Goal: Information Seeking & Learning: Learn about a topic

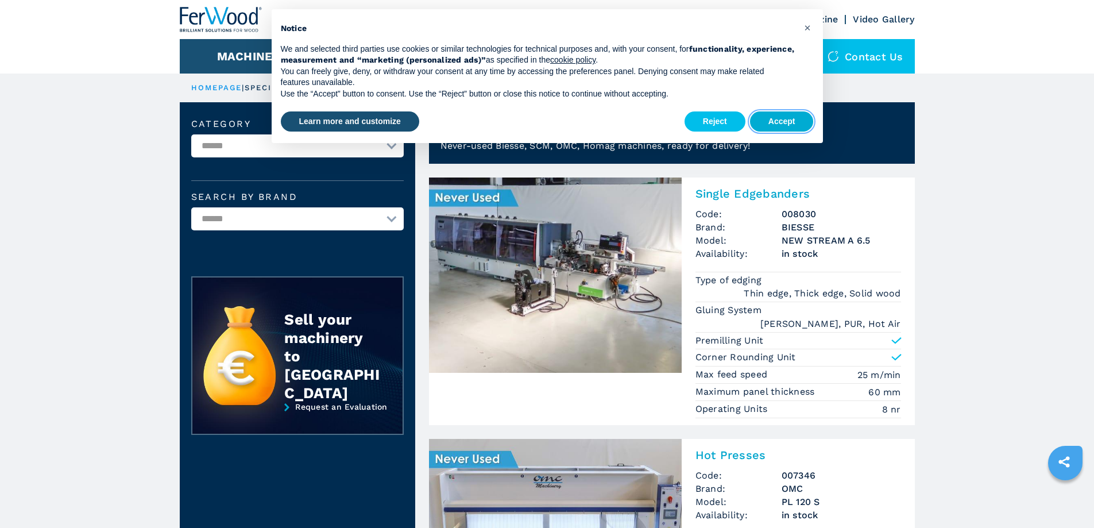
click at [758, 124] on button "Accept" at bounding box center [782, 121] width 64 height 21
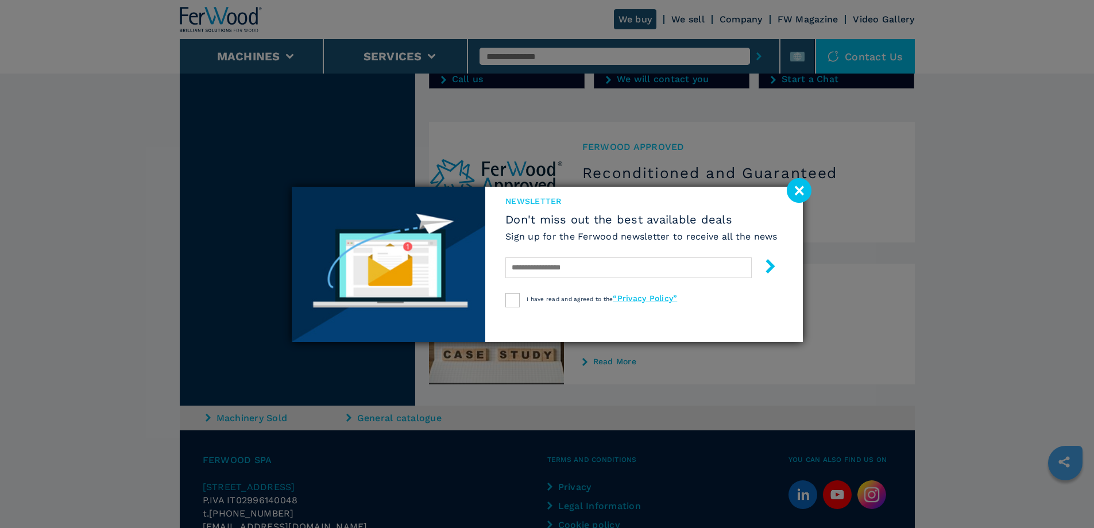
scroll to position [1455, 0]
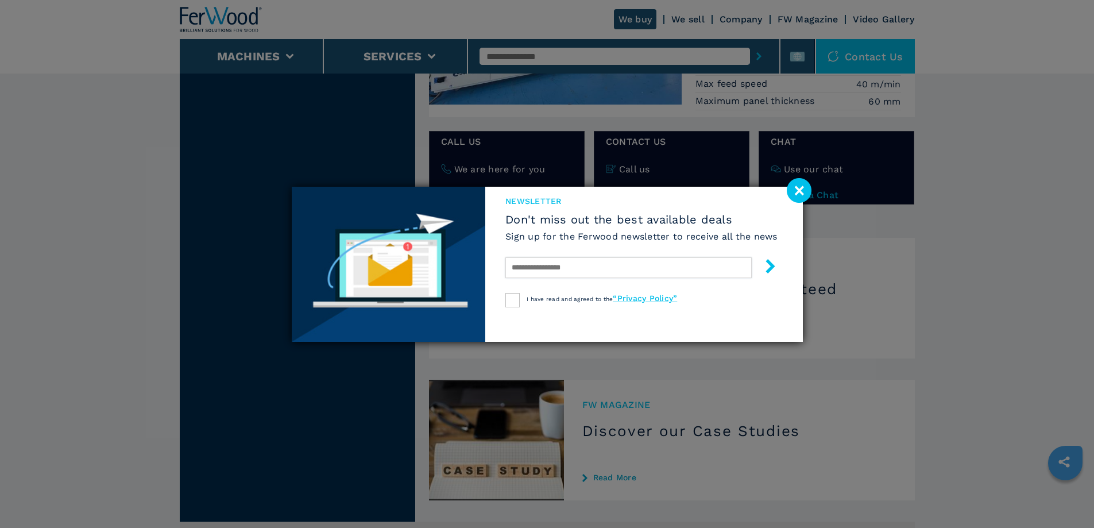
click at [546, 265] on input "text" at bounding box center [629, 267] width 246 height 21
type input "**********"
click at [514, 299] on div at bounding box center [513, 300] width 14 height 14
click at [766, 268] on icon "submit-button" at bounding box center [771, 266] width 14 height 14
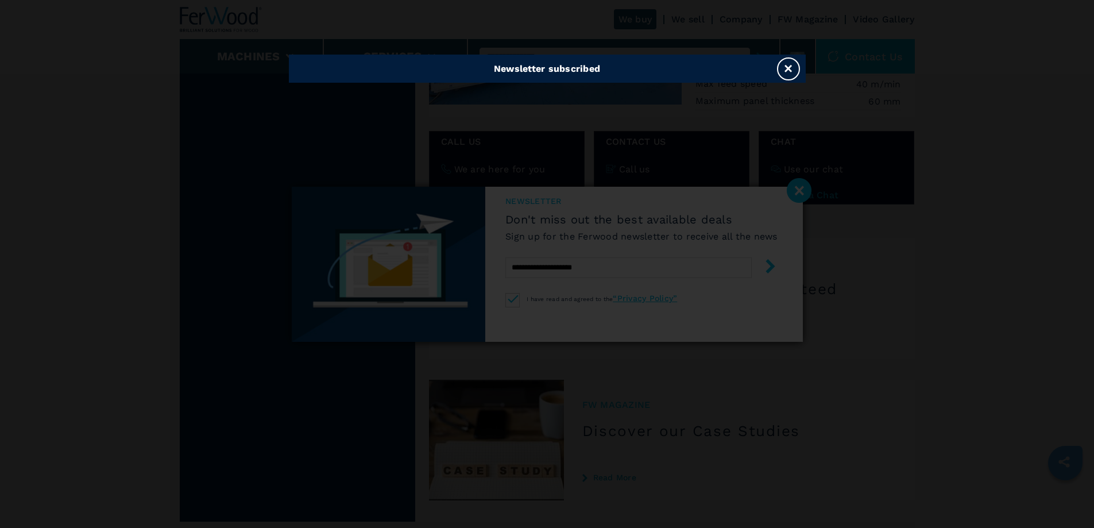
click at [789, 70] on button "×" at bounding box center [788, 68] width 23 height 23
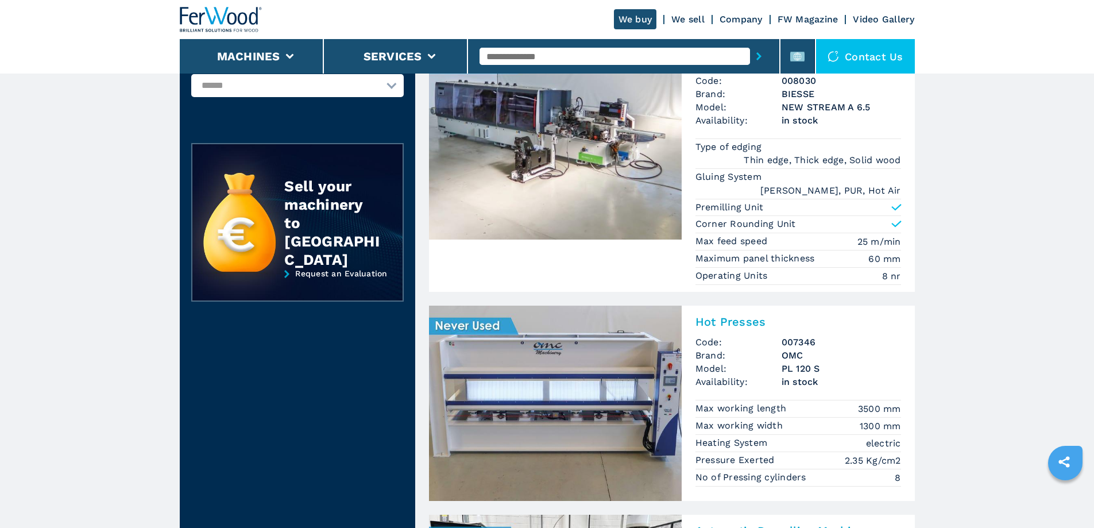
scroll to position [0, 0]
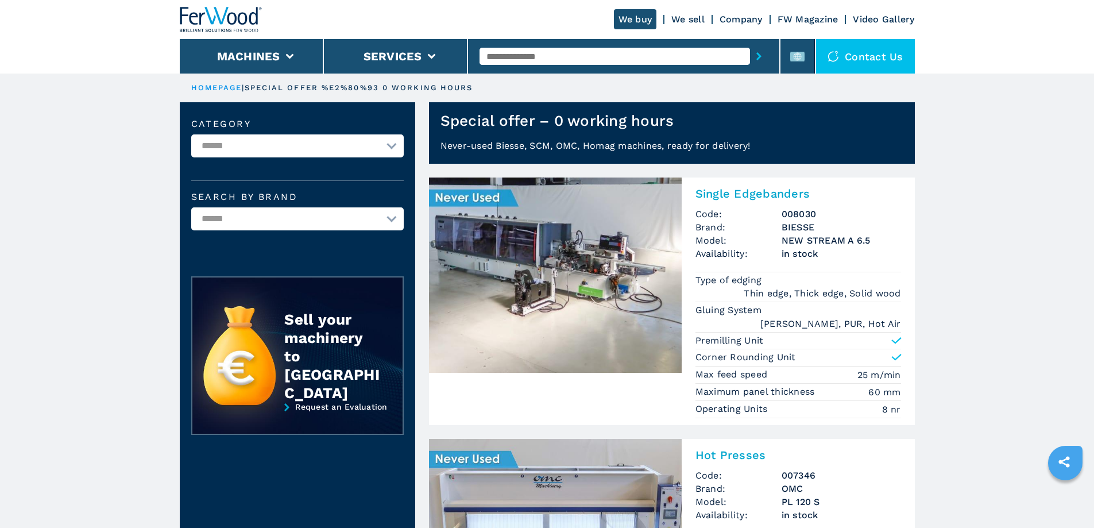
click at [567, 285] on img at bounding box center [555, 275] width 253 height 195
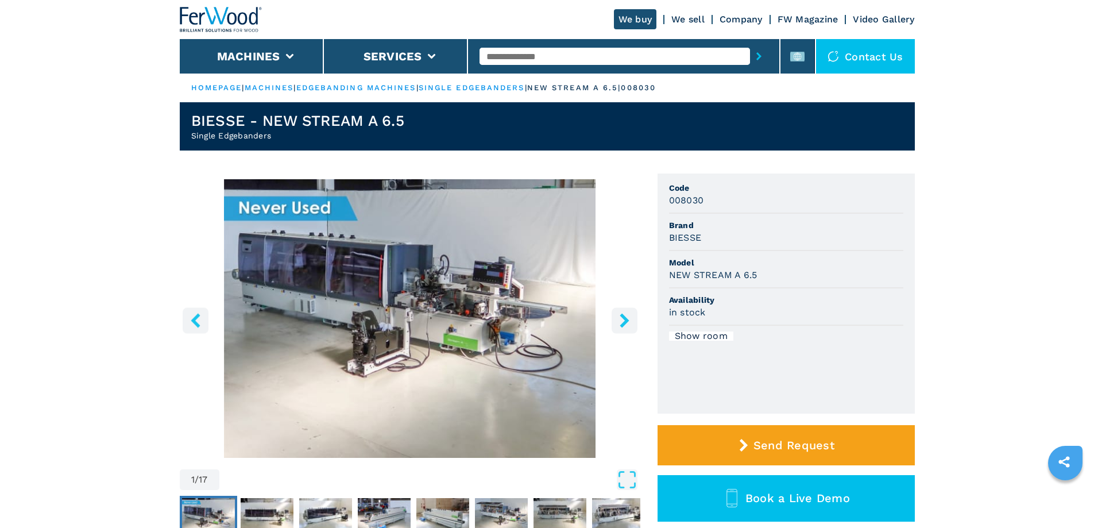
click at [618, 313] on icon "right-button" at bounding box center [625, 320] width 14 height 14
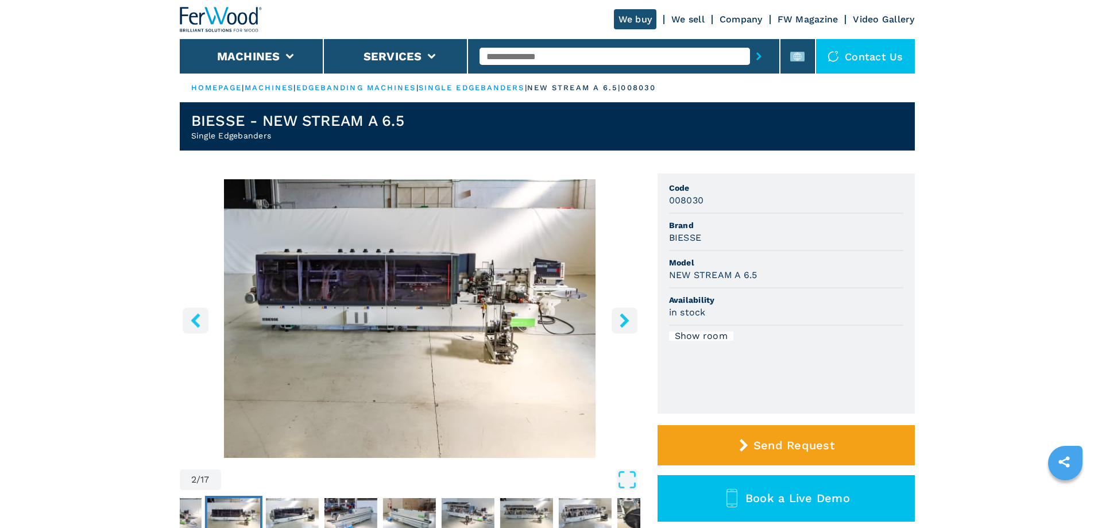
click at [620, 313] on icon "right-button" at bounding box center [625, 320] width 14 height 14
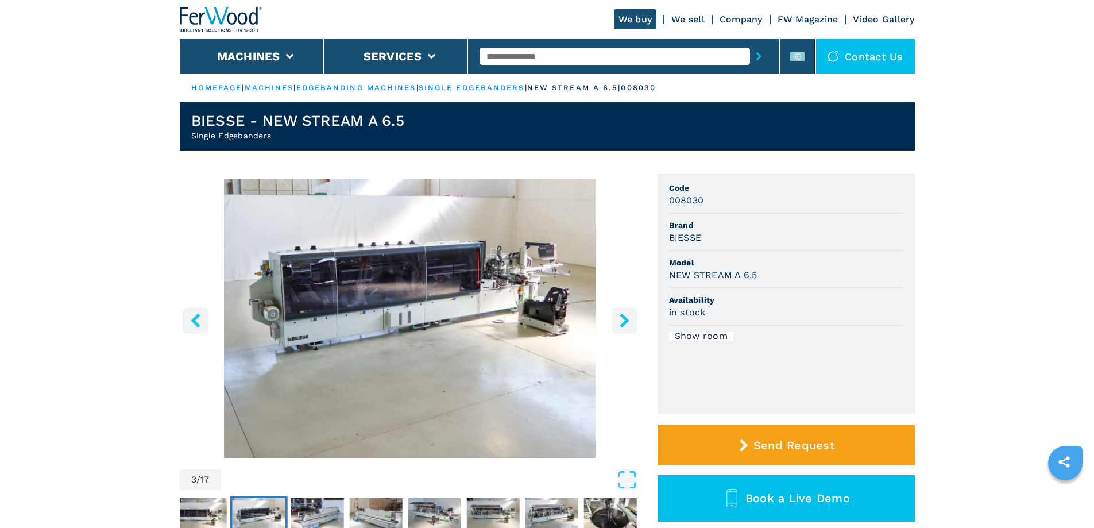
click at [620, 313] on icon "right-button" at bounding box center [625, 320] width 14 height 14
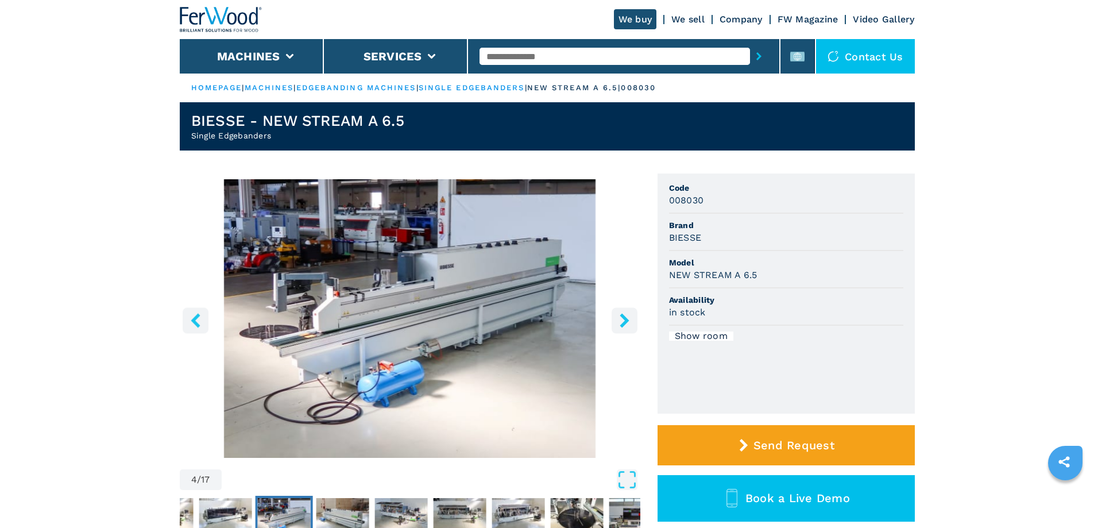
click at [620, 313] on icon "right-button" at bounding box center [625, 320] width 14 height 14
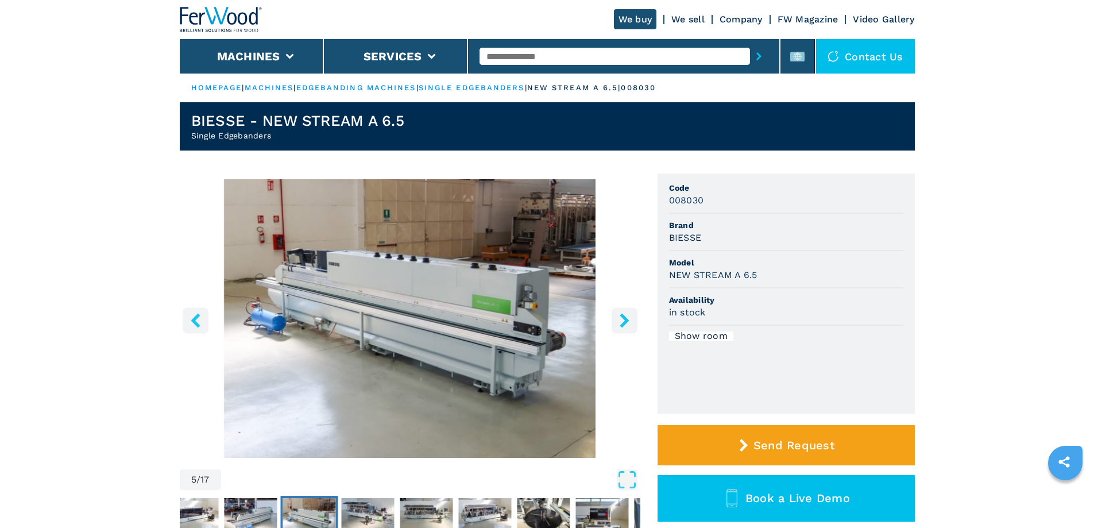
click at [620, 313] on icon "right-button" at bounding box center [625, 320] width 14 height 14
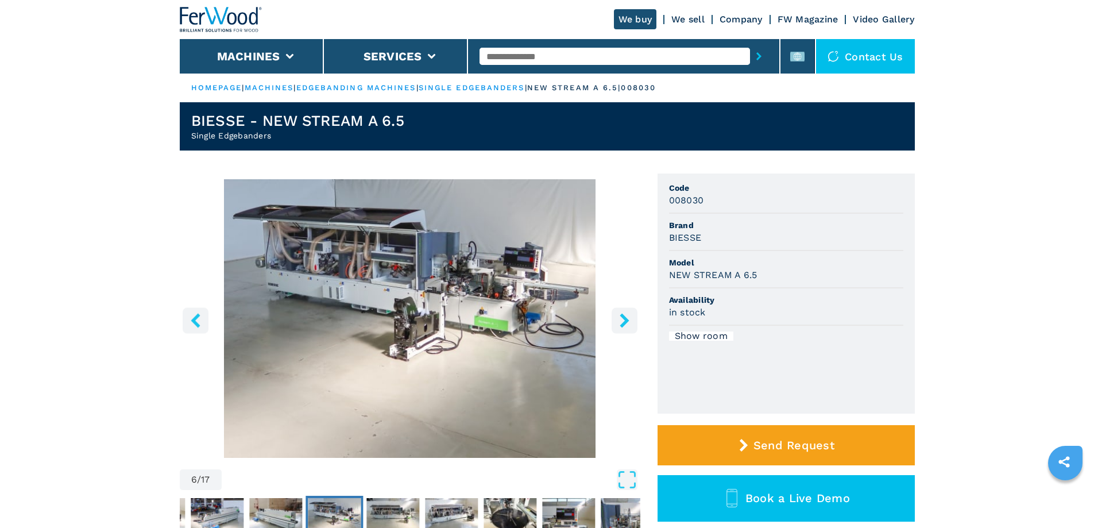
click at [620, 313] on icon "right-button" at bounding box center [625, 320] width 14 height 14
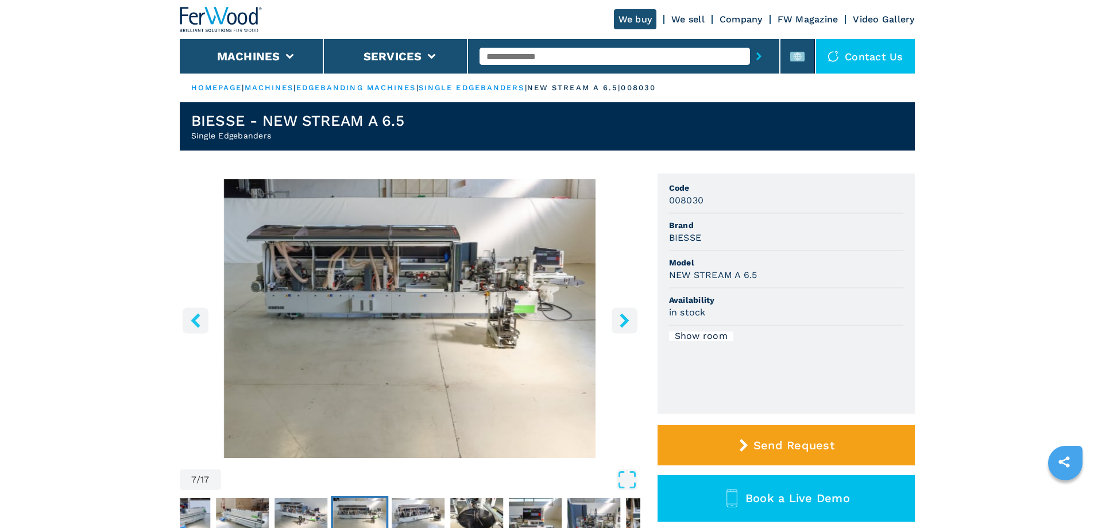
click at [620, 313] on icon "right-button" at bounding box center [625, 320] width 14 height 14
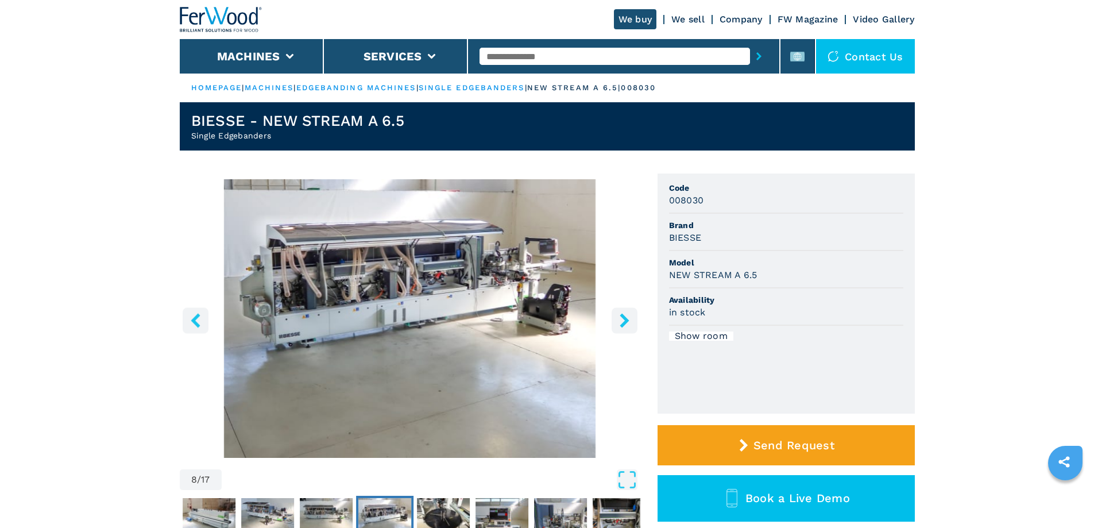
click at [620, 313] on icon "right-button" at bounding box center [625, 320] width 14 height 14
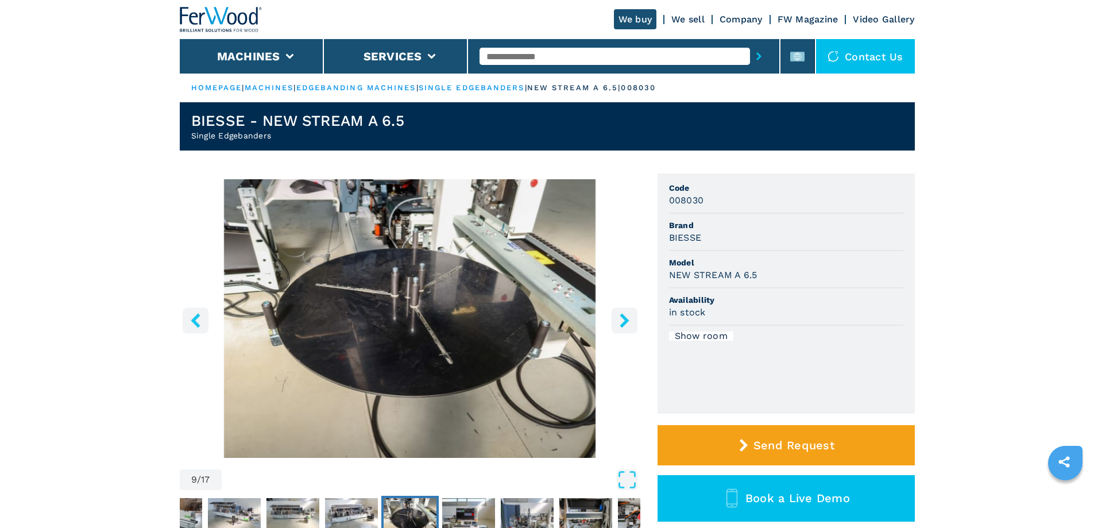
click at [620, 313] on icon "right-button" at bounding box center [625, 320] width 14 height 14
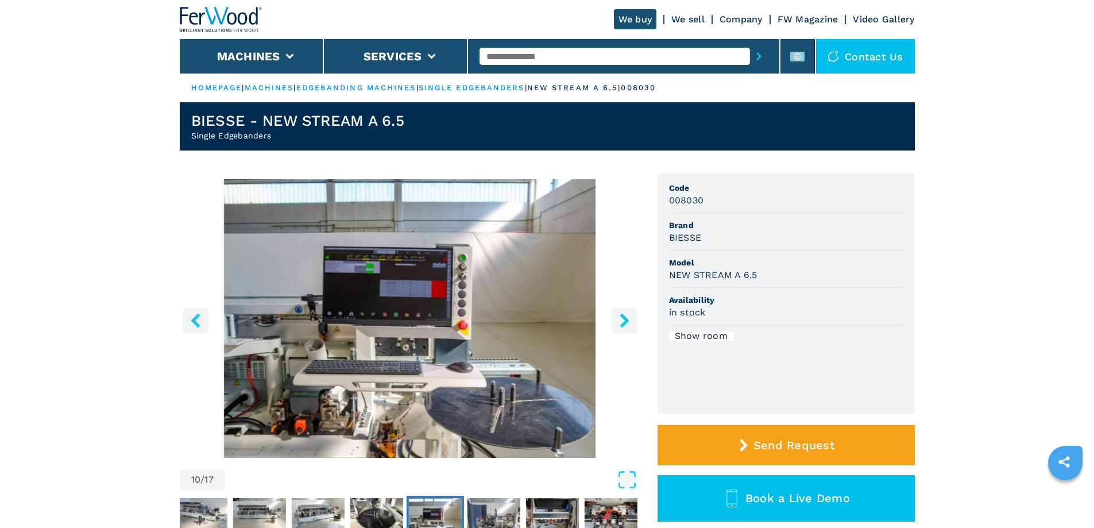
click at [620, 313] on icon "right-button" at bounding box center [625, 320] width 14 height 14
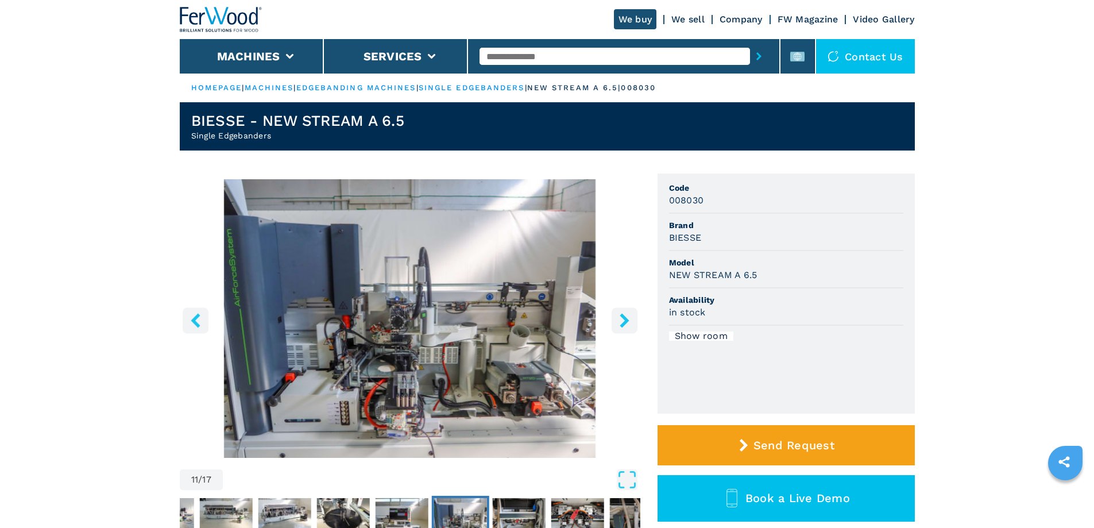
click at [620, 313] on icon "right-button" at bounding box center [625, 320] width 14 height 14
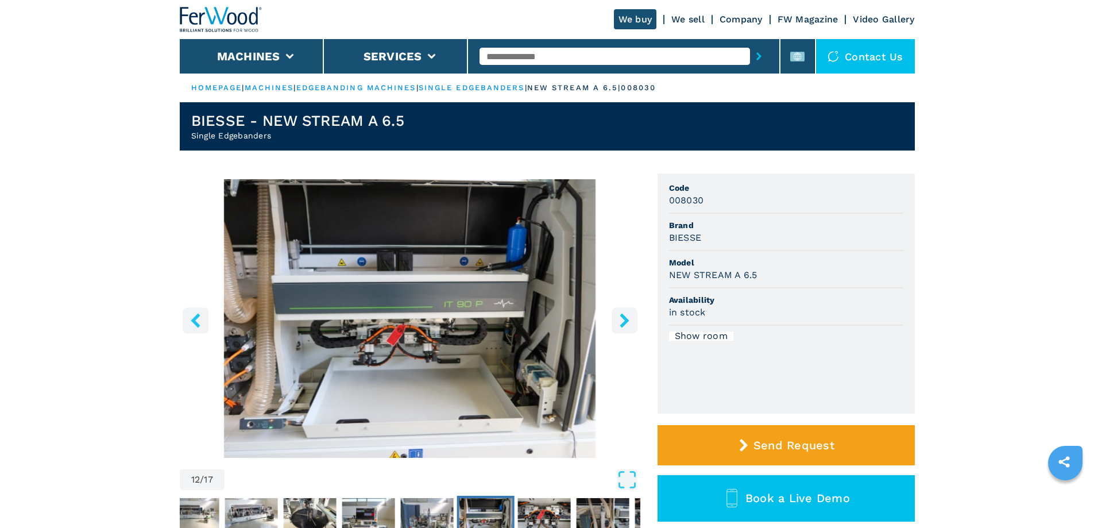
click at [620, 313] on icon "right-button" at bounding box center [625, 320] width 14 height 14
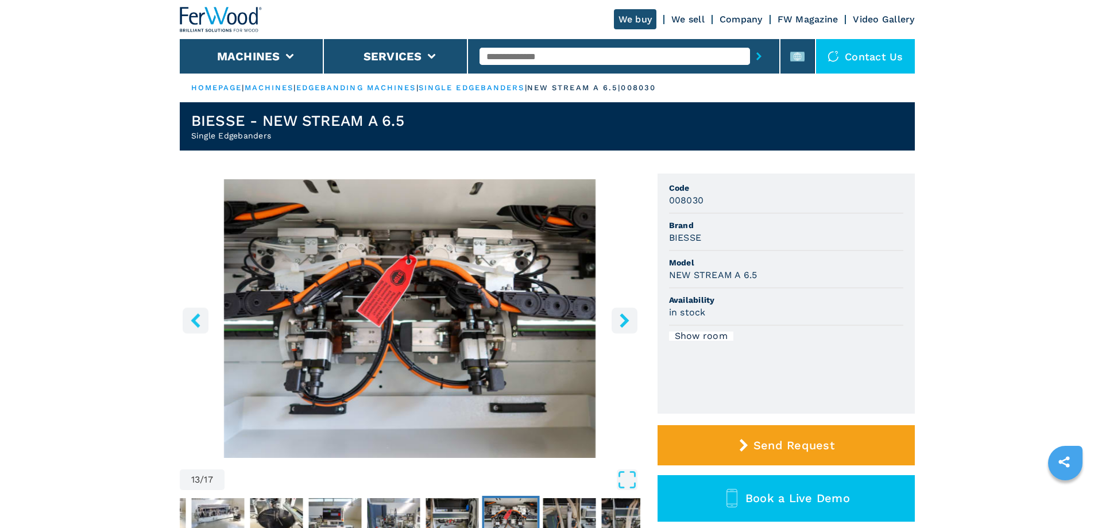
click at [620, 313] on icon "right-button" at bounding box center [625, 320] width 14 height 14
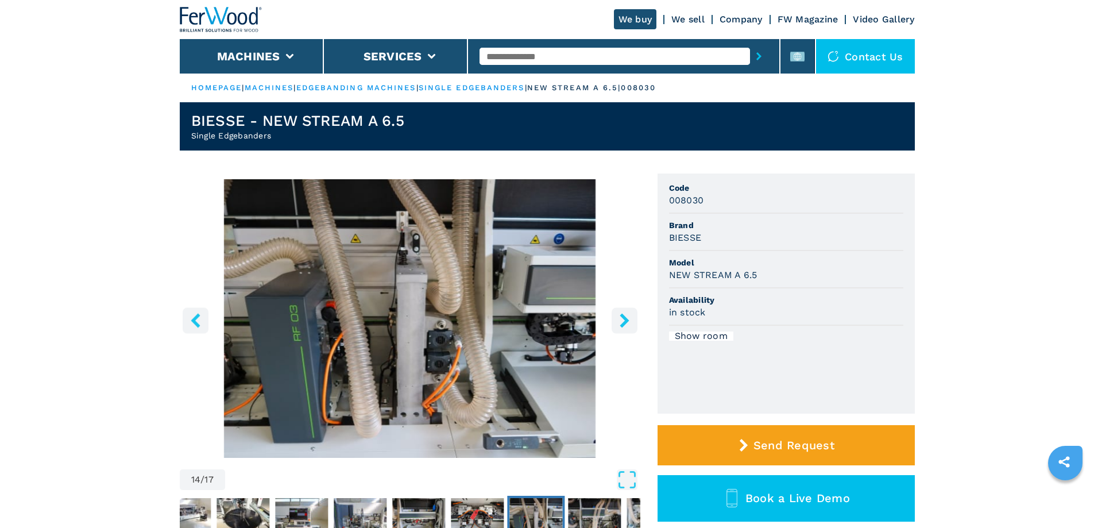
click at [620, 313] on icon "right-button" at bounding box center [625, 320] width 14 height 14
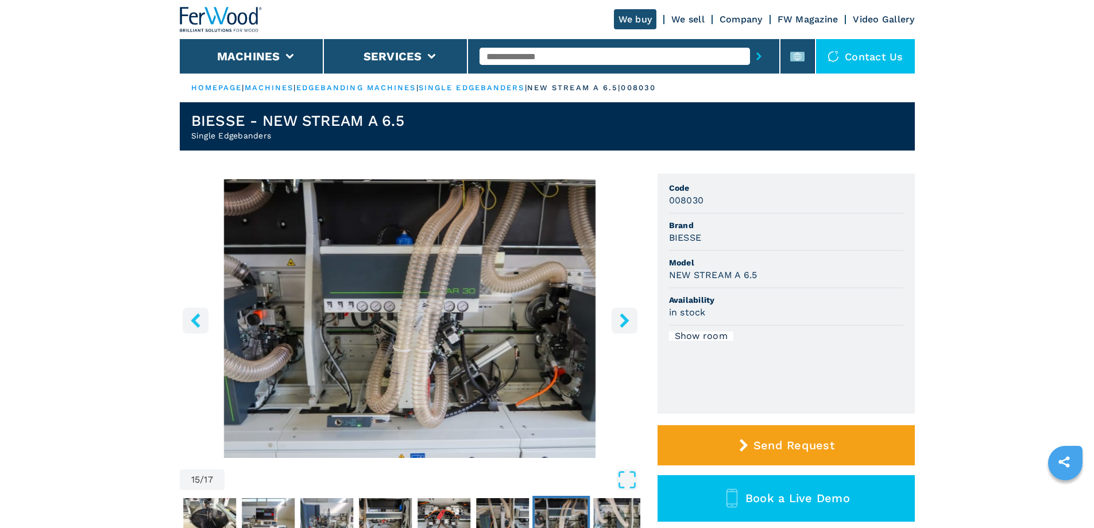
click at [620, 313] on icon "right-button" at bounding box center [625, 320] width 14 height 14
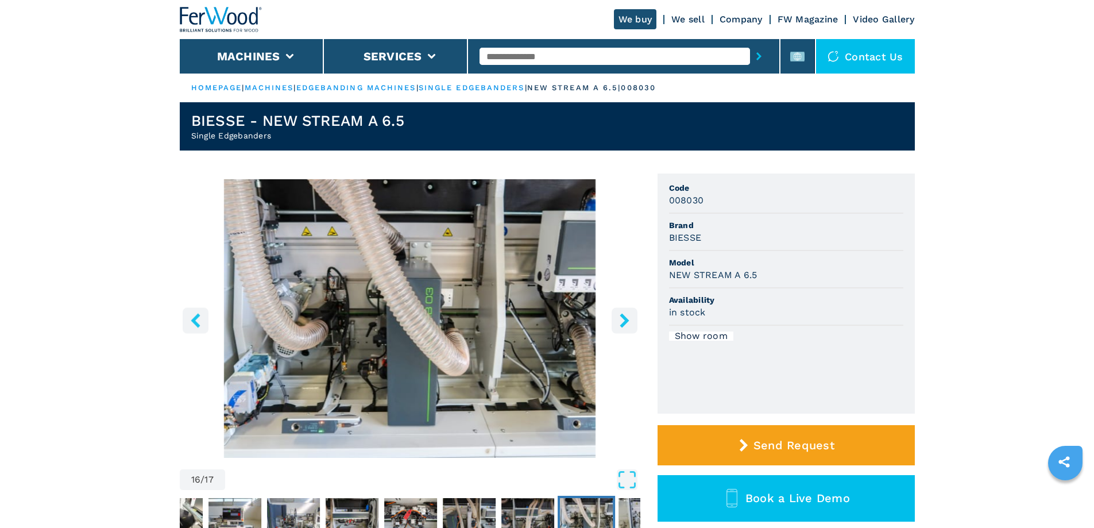
click at [620, 313] on icon "right-button" at bounding box center [625, 320] width 14 height 14
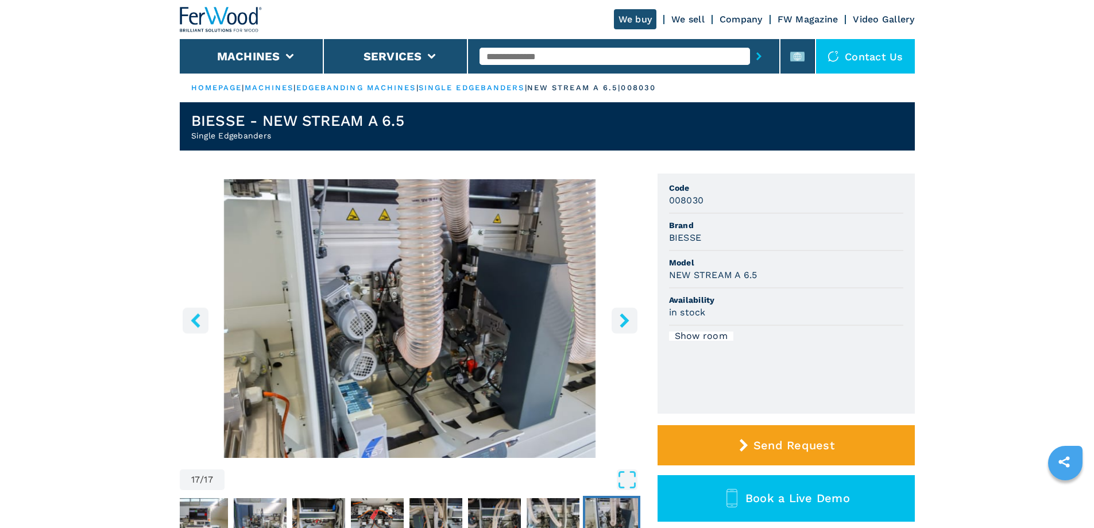
click at [620, 313] on icon "right-button" at bounding box center [625, 320] width 14 height 14
